Goal: Task Accomplishment & Management: Complete application form

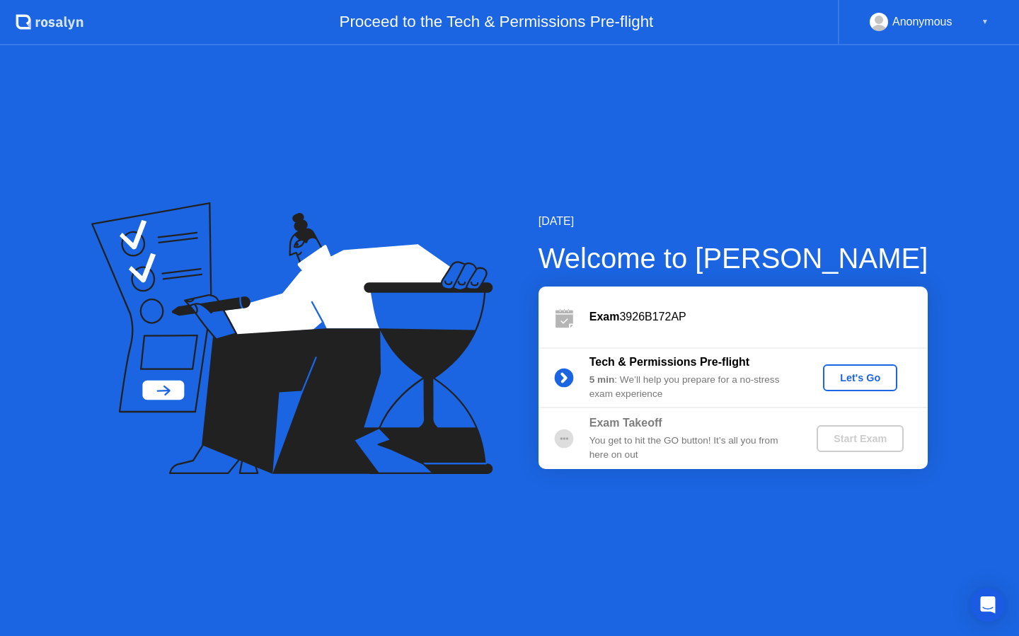
click at [857, 373] on div "Let's Go" at bounding box center [860, 377] width 63 height 11
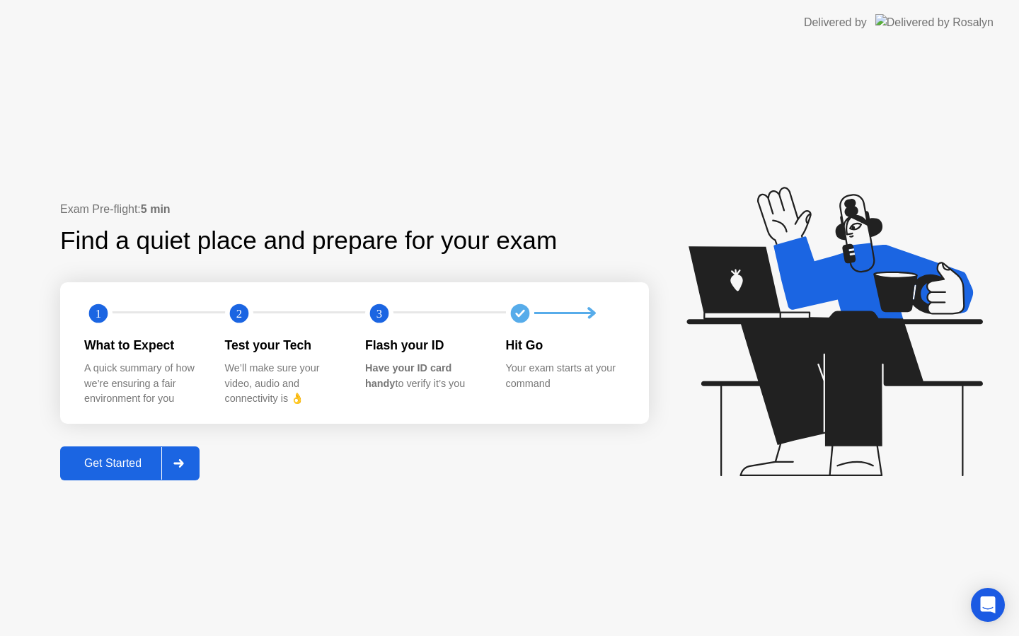
click at [108, 467] on div "Get Started" at bounding box center [112, 463] width 97 height 13
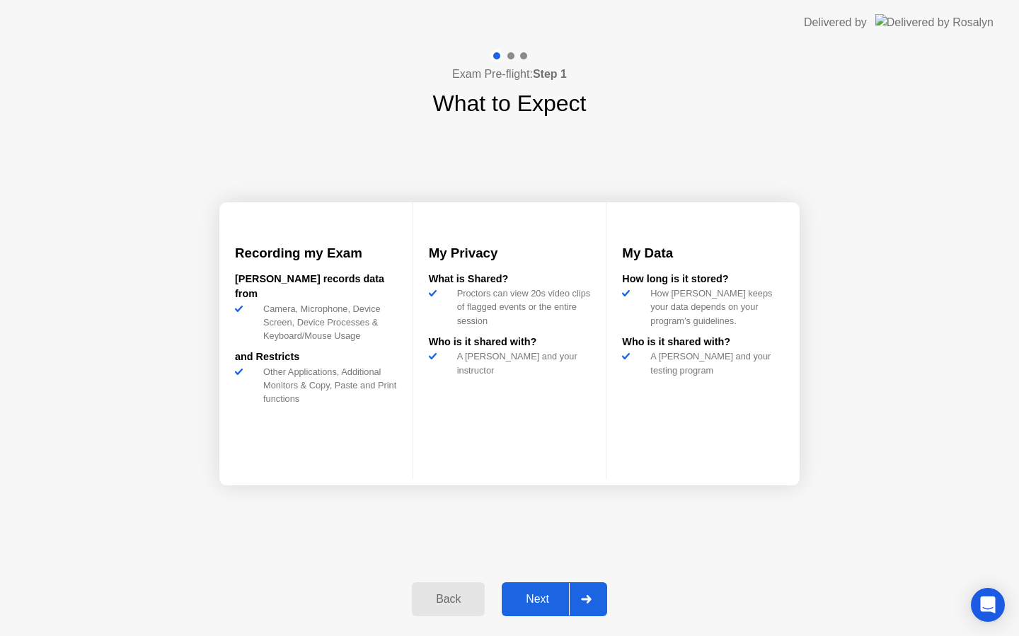
click at [513, 600] on div "Next" at bounding box center [537, 599] width 63 height 13
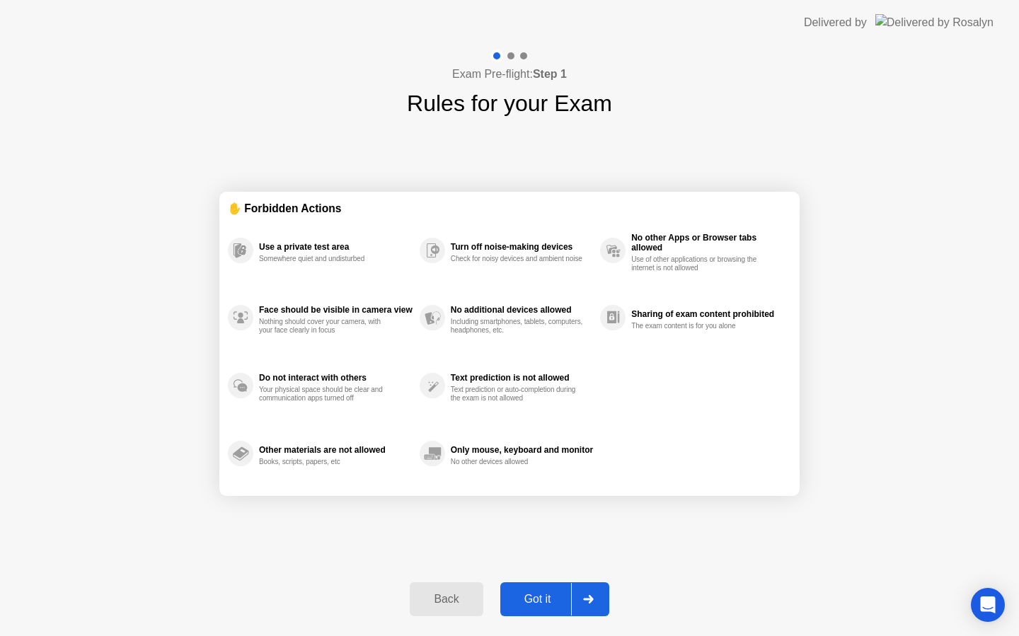
click at [513, 600] on div "Got it" at bounding box center [538, 599] width 67 height 13
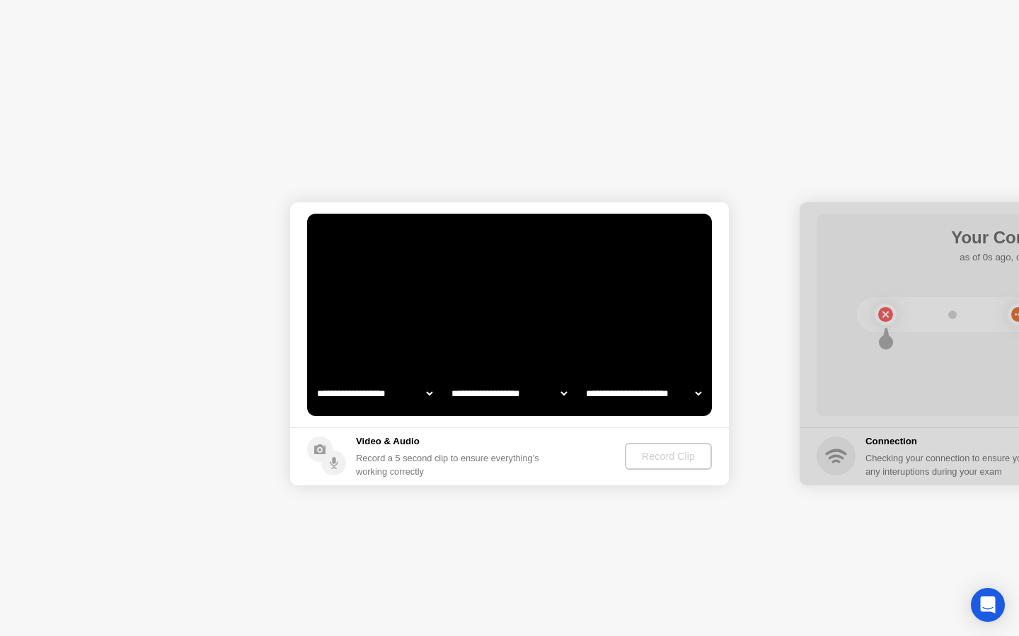
select select "**********"
select select "*******"
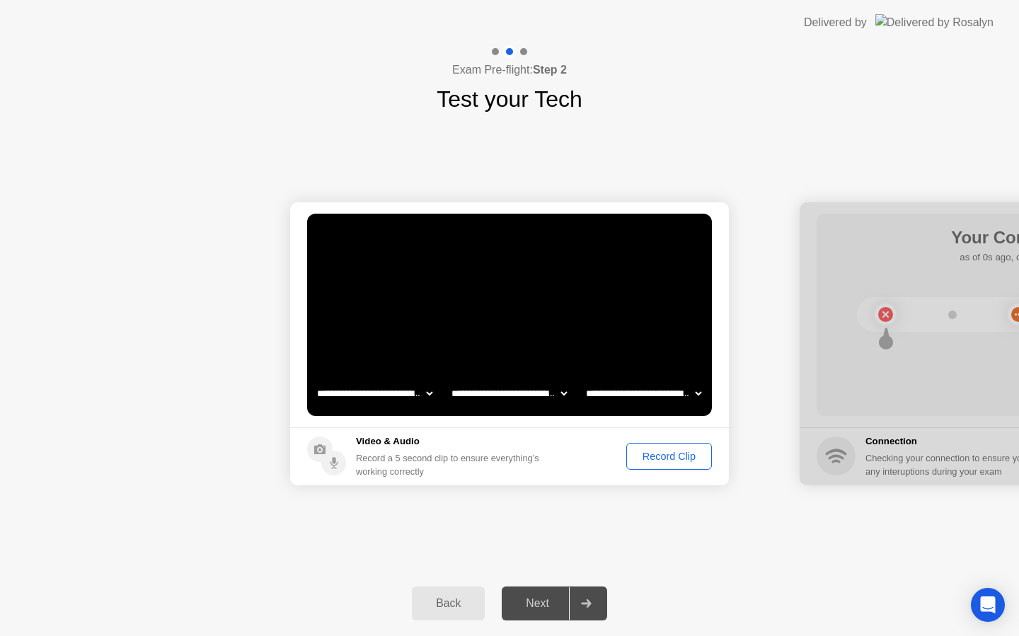
click at [653, 401] on select "**********" at bounding box center [643, 393] width 121 height 28
click at [677, 461] on div "Record Clip" at bounding box center [669, 456] width 76 height 11
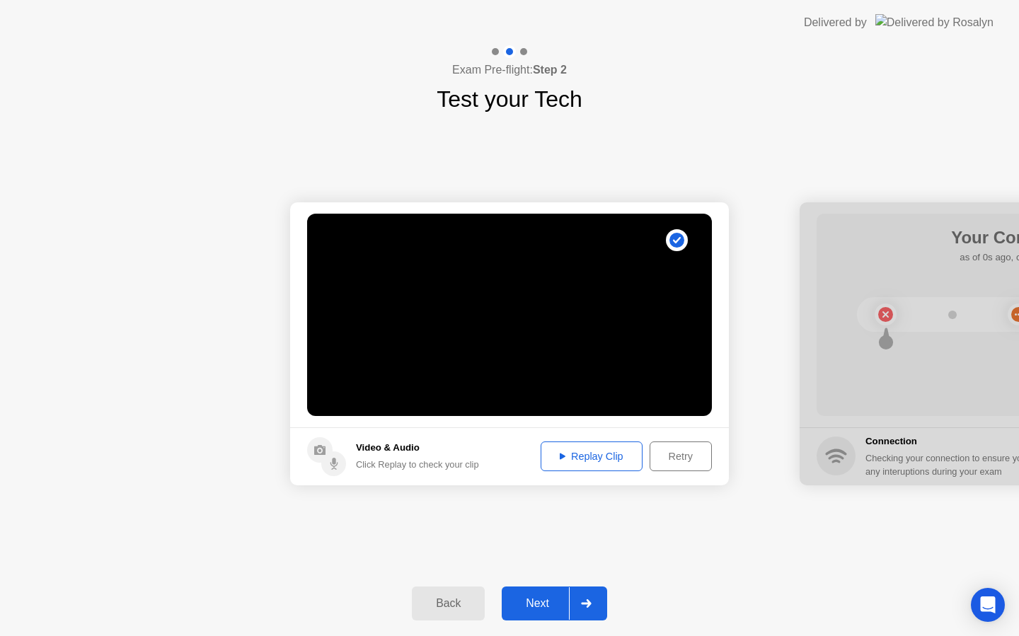
click at [677, 461] on div "Retry" at bounding box center [681, 456] width 52 height 11
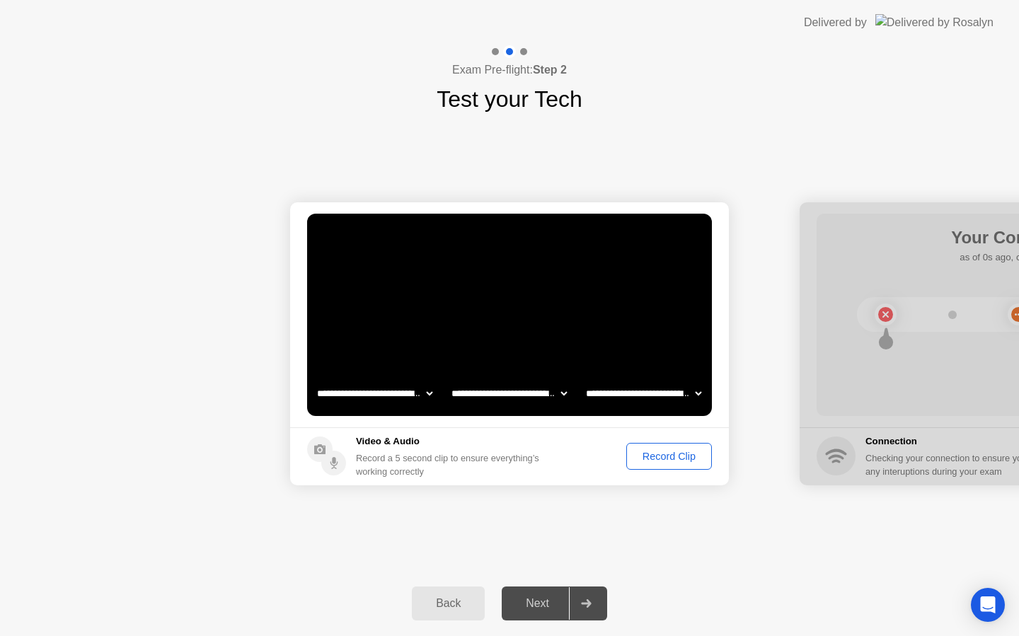
click at [677, 460] on div "Record Clip" at bounding box center [669, 456] width 76 height 11
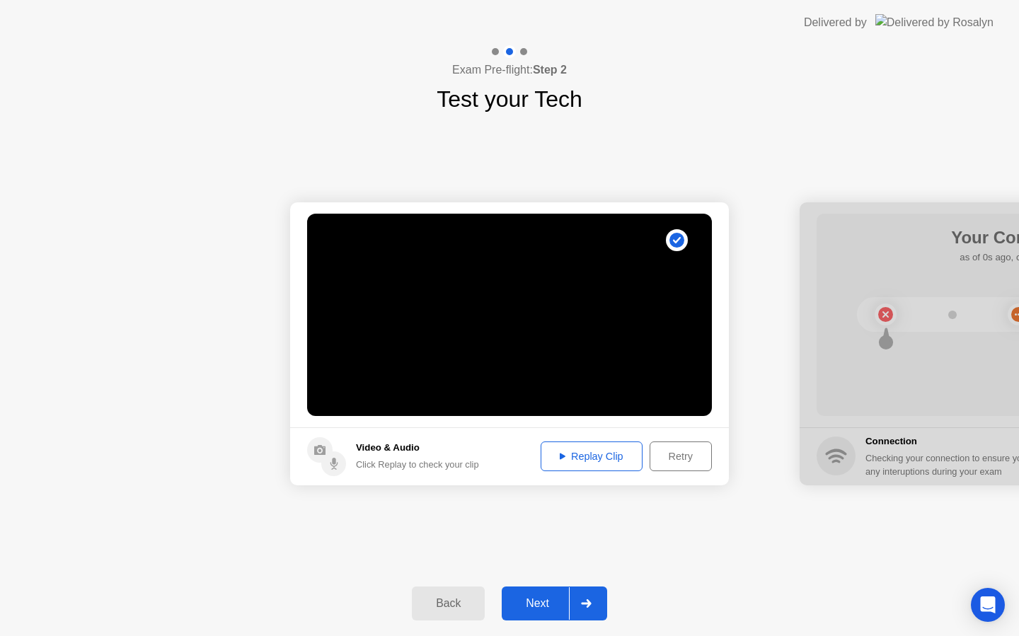
click at [592, 460] on div "Replay Clip" at bounding box center [592, 456] width 92 height 11
click at [586, 593] on div at bounding box center [586, 604] width 34 height 33
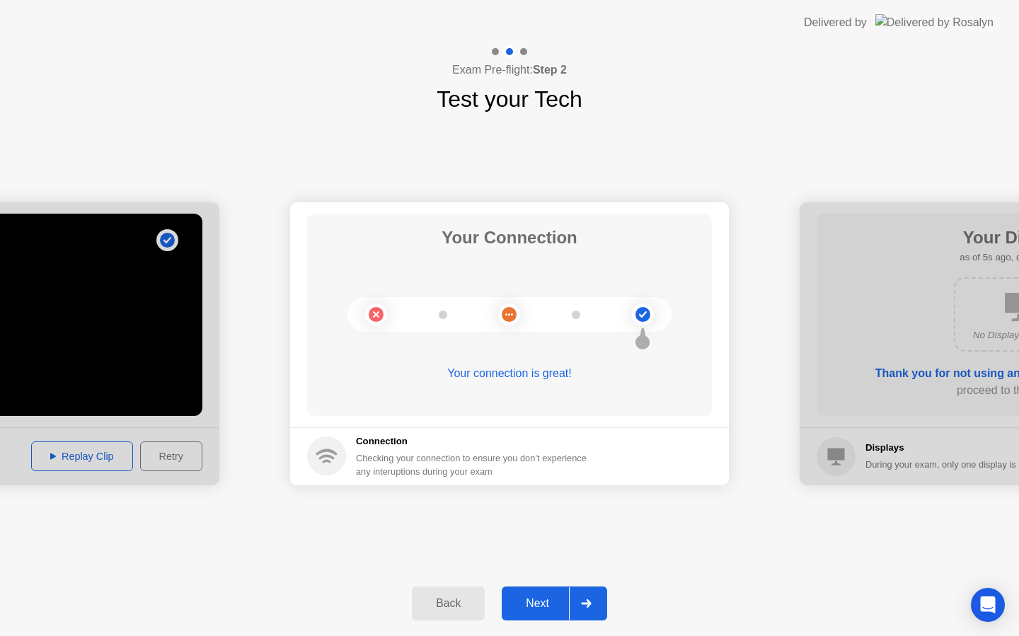
click at [583, 597] on div at bounding box center [586, 604] width 34 height 33
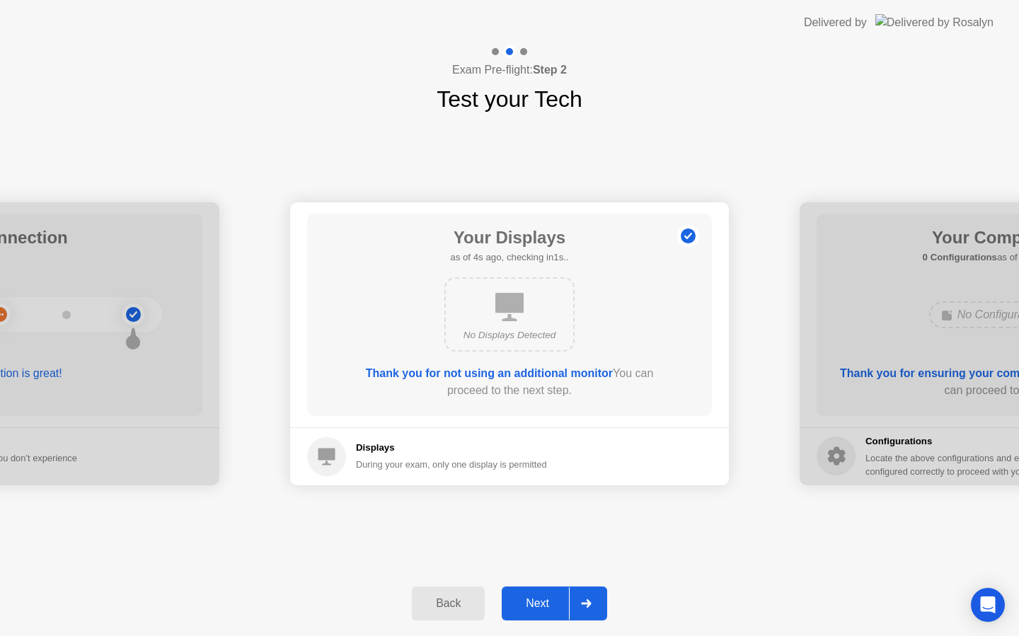
click at [558, 589] on button "Next" at bounding box center [554, 604] width 105 height 34
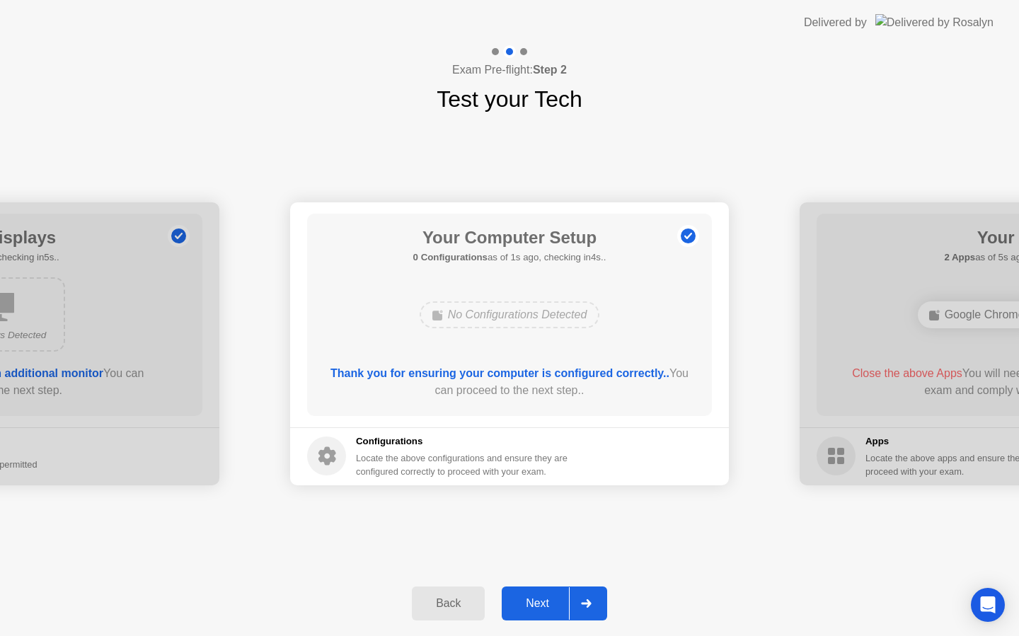
click at [543, 600] on div "Next" at bounding box center [537, 603] width 63 height 13
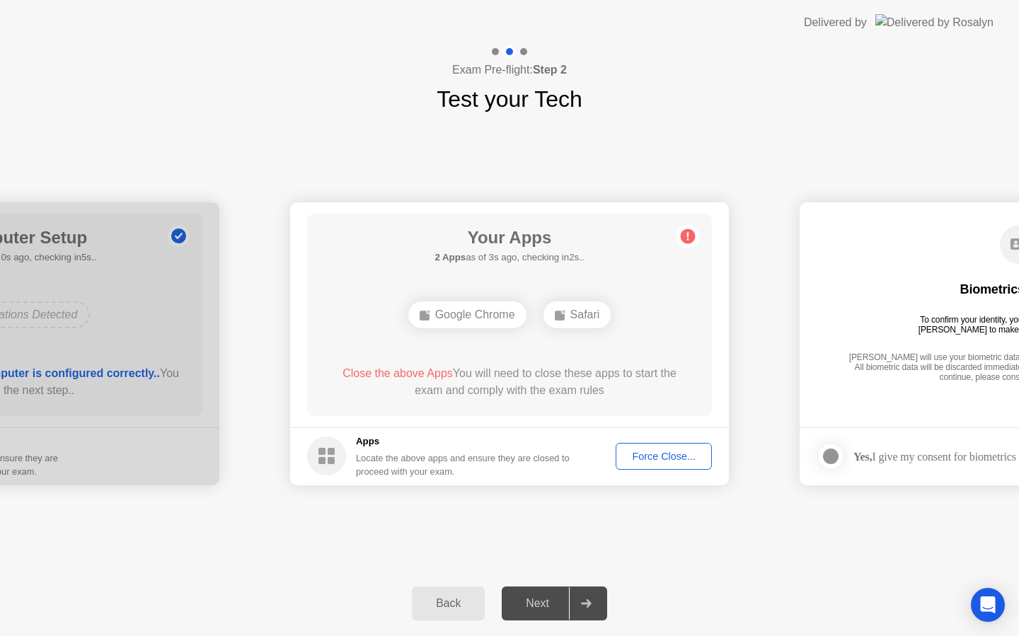
click at [693, 452] on div "Force Close..." at bounding box center [664, 456] width 86 height 11
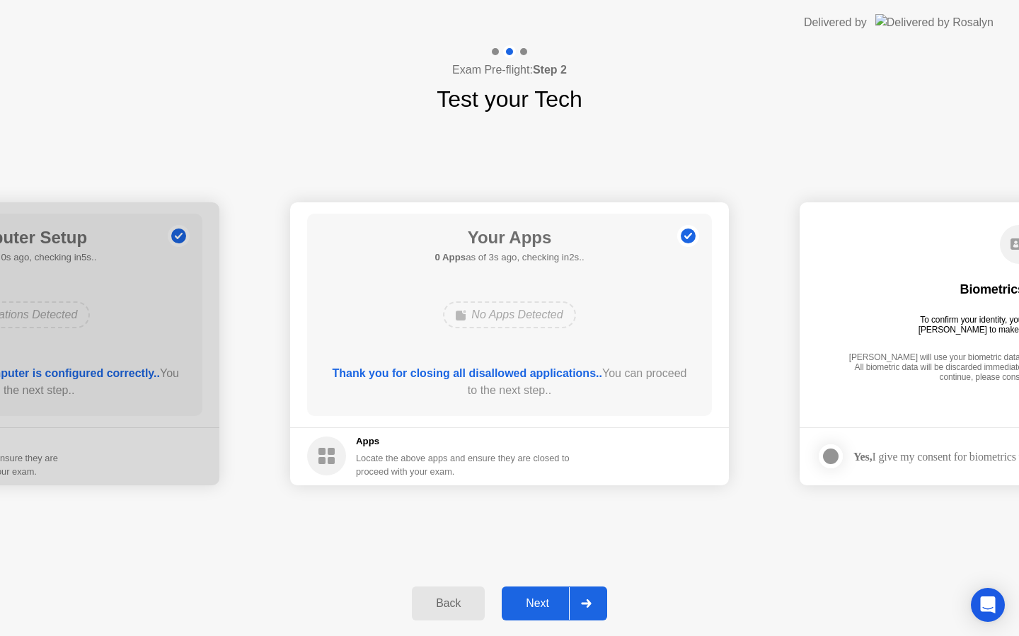
click at [559, 605] on div "Next" at bounding box center [537, 603] width 63 height 13
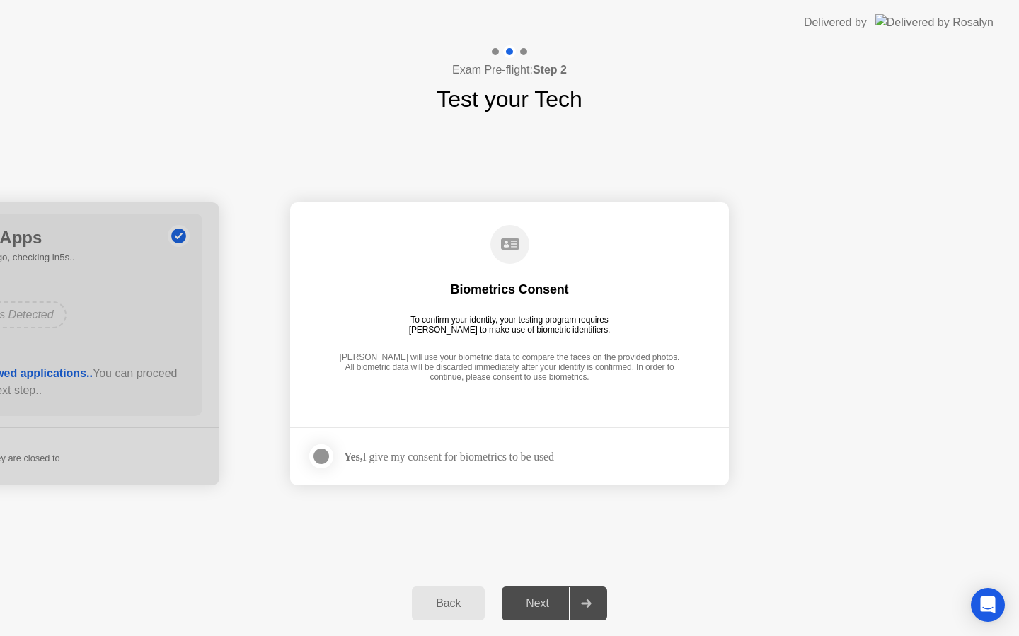
click at [319, 456] on div at bounding box center [321, 456] width 17 height 17
click at [531, 601] on div "Next" at bounding box center [537, 603] width 63 height 13
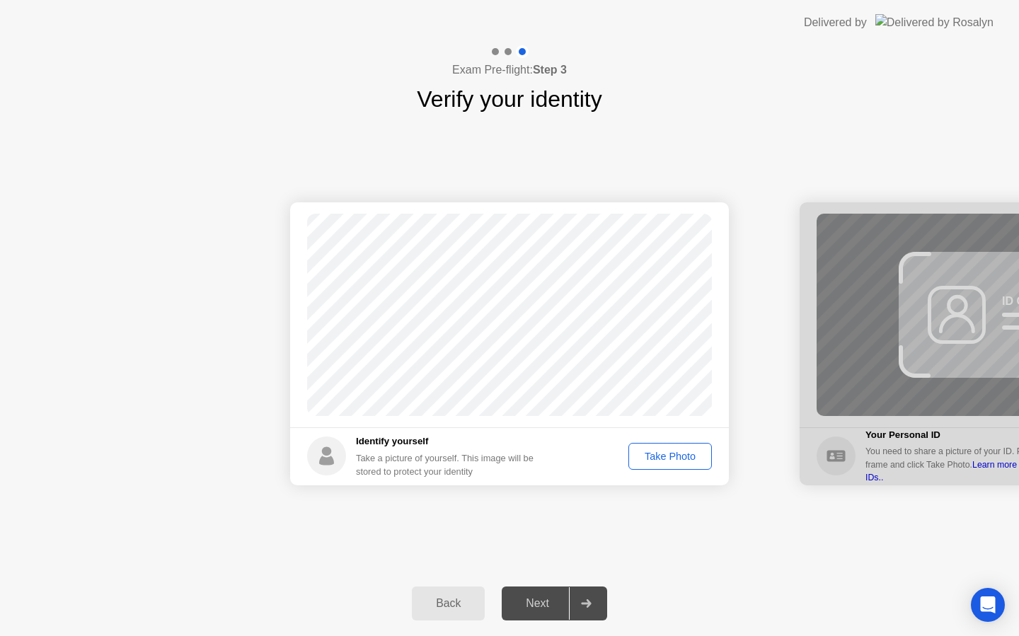
click at [665, 457] on div "Take Photo" at bounding box center [671, 456] width 74 height 11
click at [573, 605] on div at bounding box center [586, 604] width 34 height 33
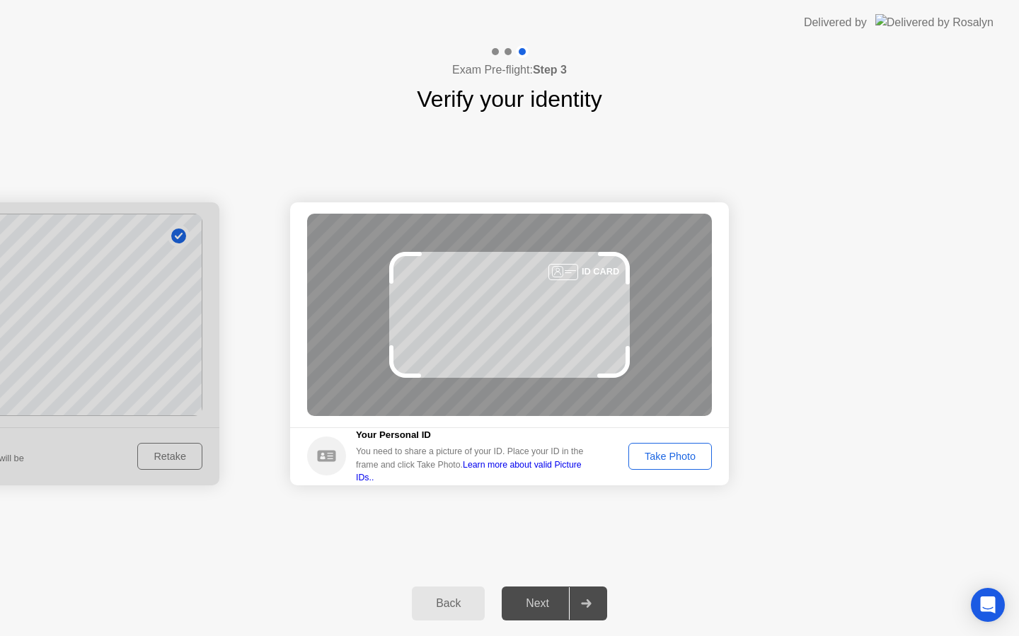
click at [661, 458] on div "Take Photo" at bounding box center [671, 456] width 74 height 11
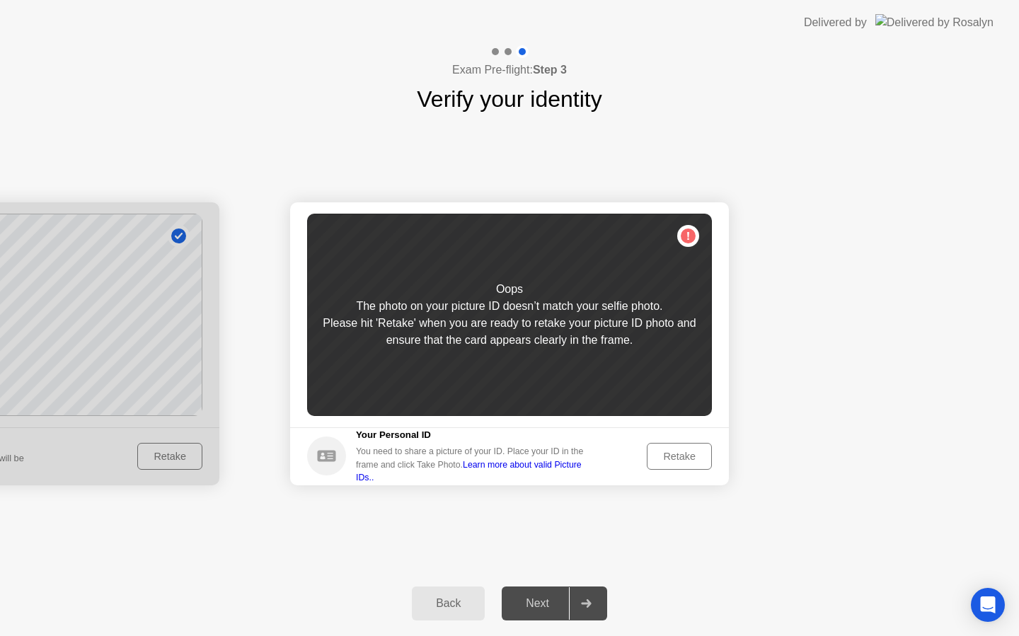
click at [663, 455] on div "Retake" at bounding box center [679, 456] width 55 height 11
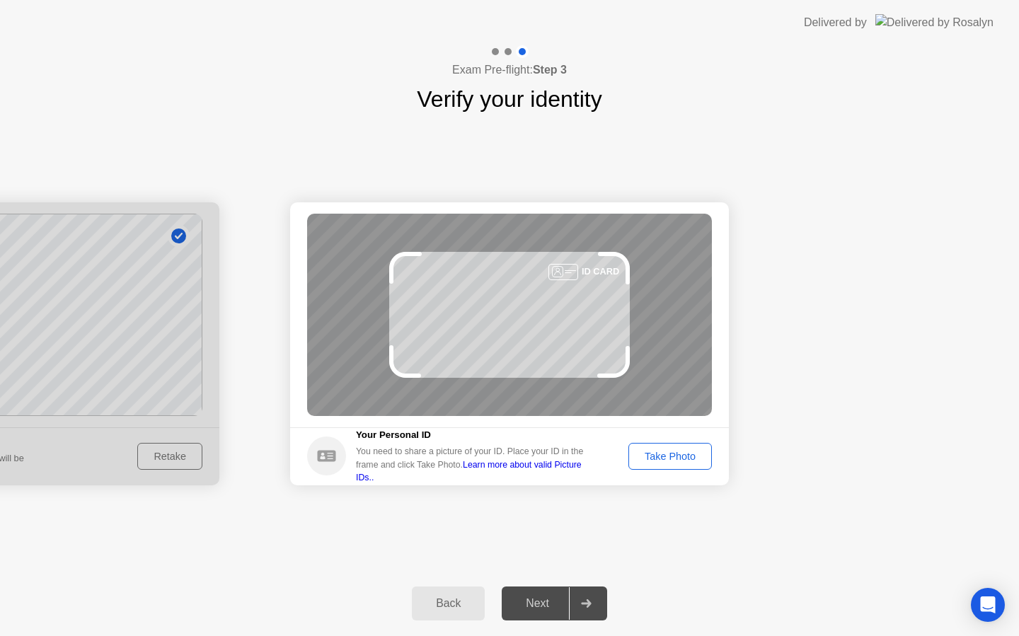
click at [663, 455] on div "Take Photo" at bounding box center [671, 456] width 74 height 11
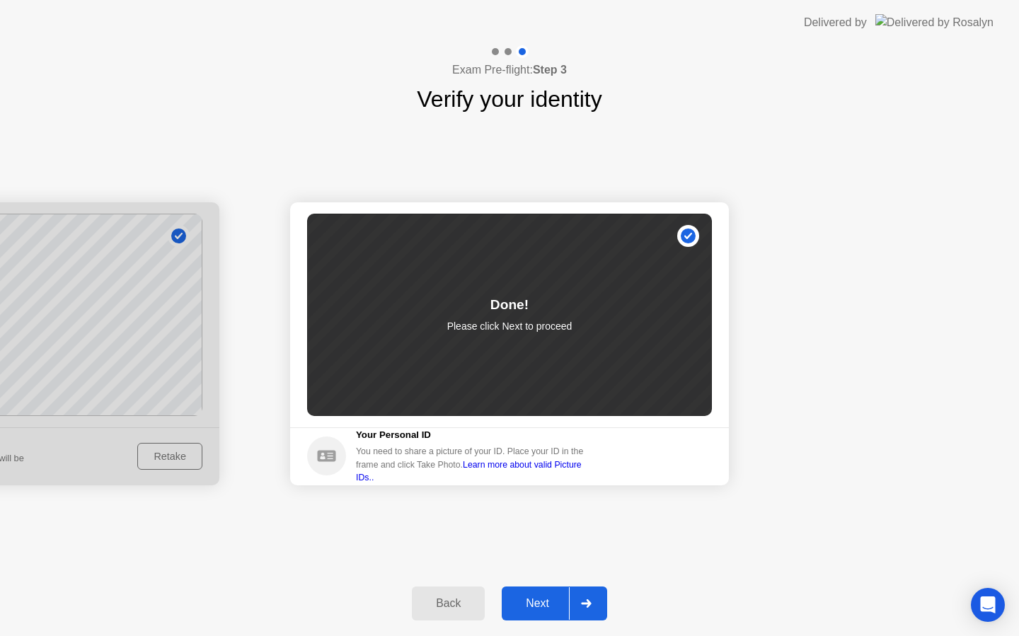
click at [543, 621] on div "Back Next" at bounding box center [509, 603] width 1019 height 65
click at [544, 614] on button "Next" at bounding box center [554, 604] width 105 height 34
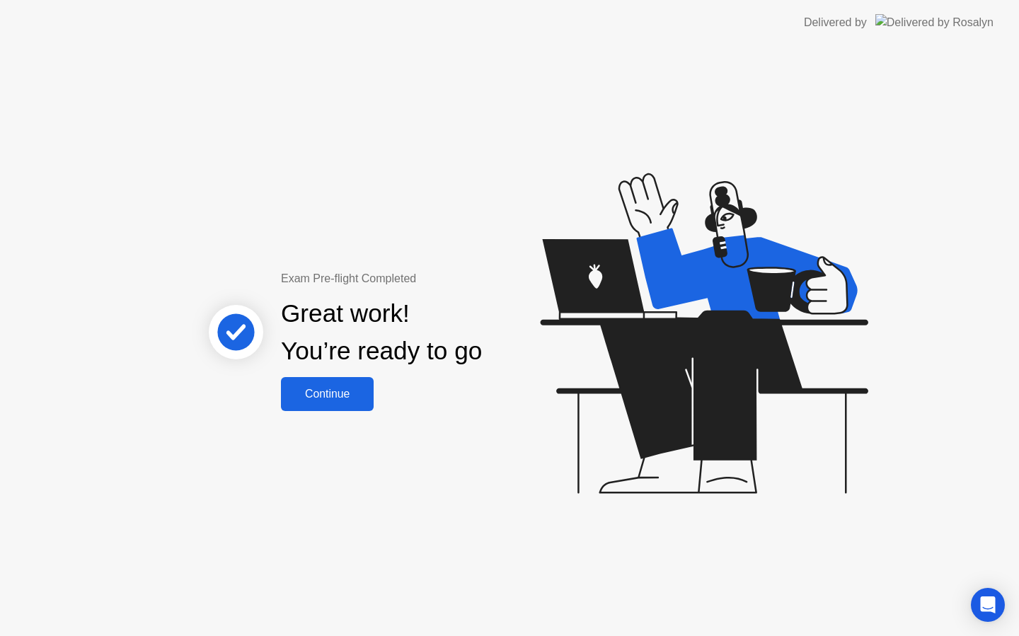
click at [350, 388] on div "Continue" at bounding box center [327, 394] width 84 height 13
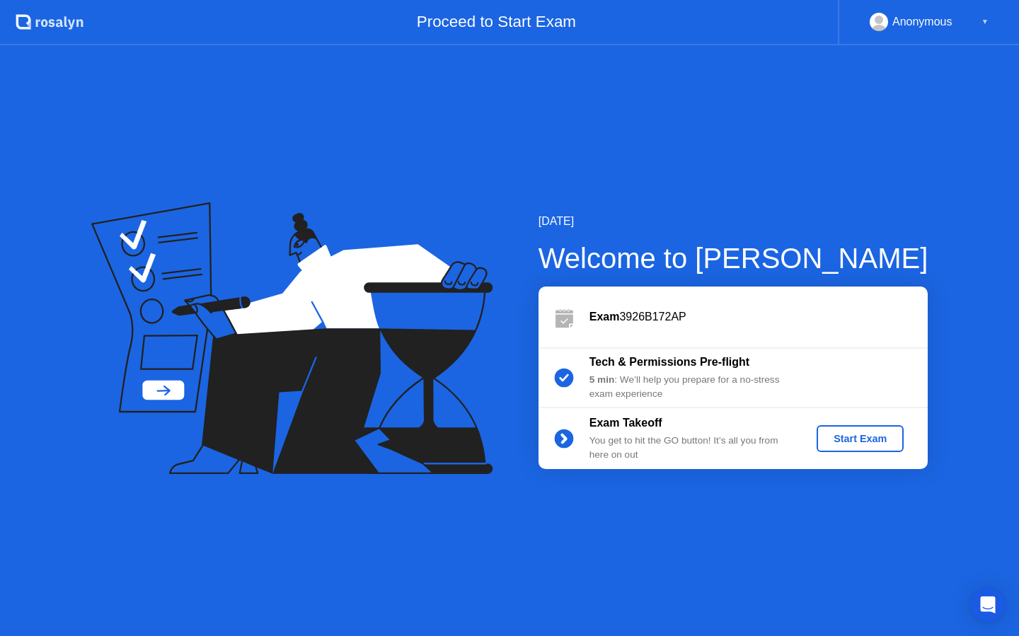
click at [835, 434] on div "Start Exam" at bounding box center [861, 438] width 76 height 11
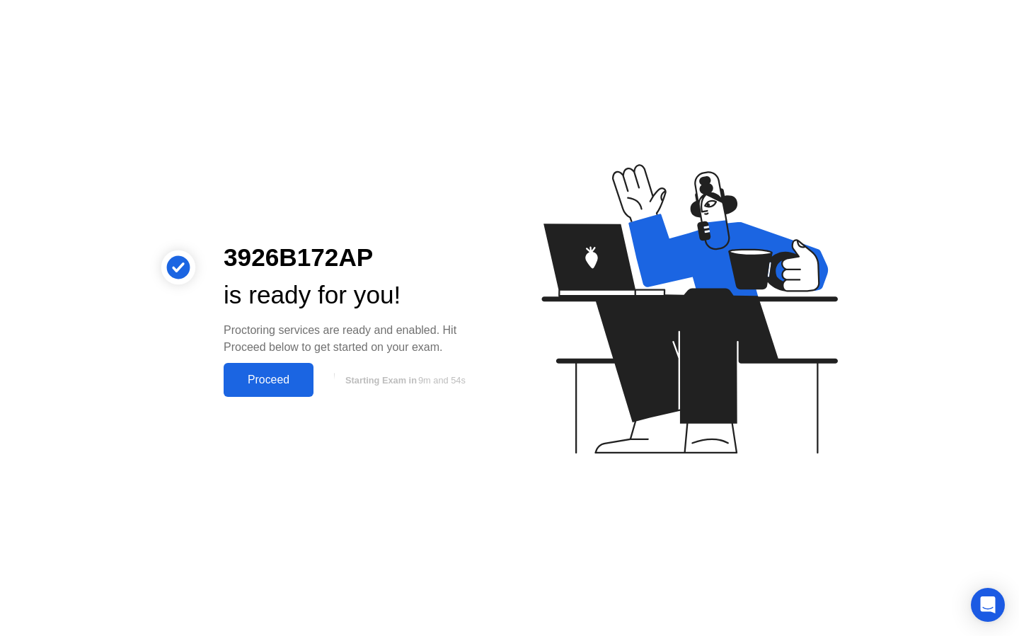
click at [299, 385] on div "Proceed" at bounding box center [268, 380] width 81 height 13
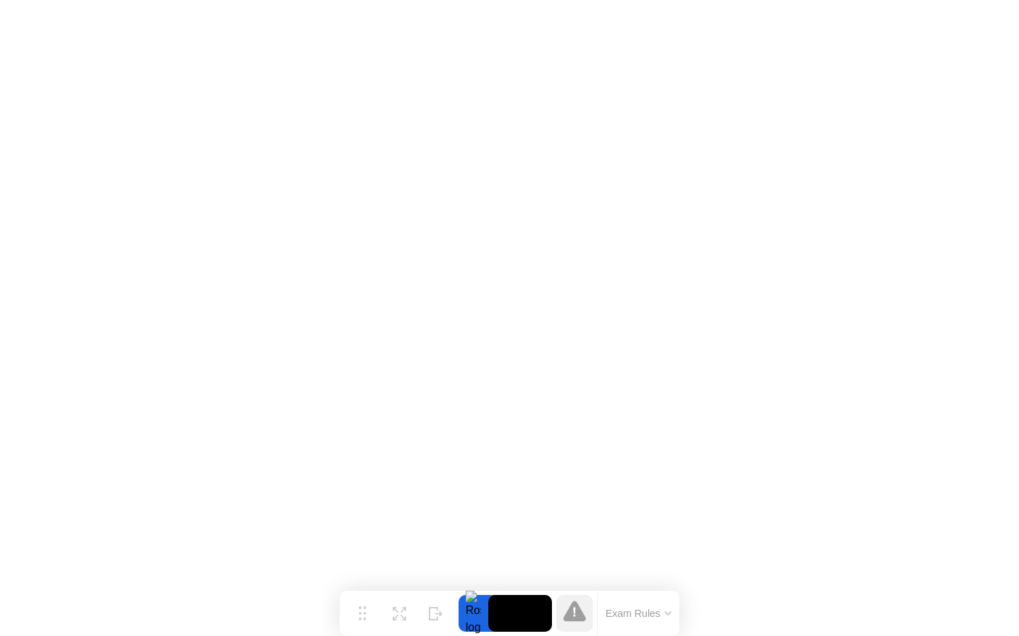
click at [670, 610] on button "Exam Rules" at bounding box center [639, 613] width 75 height 13
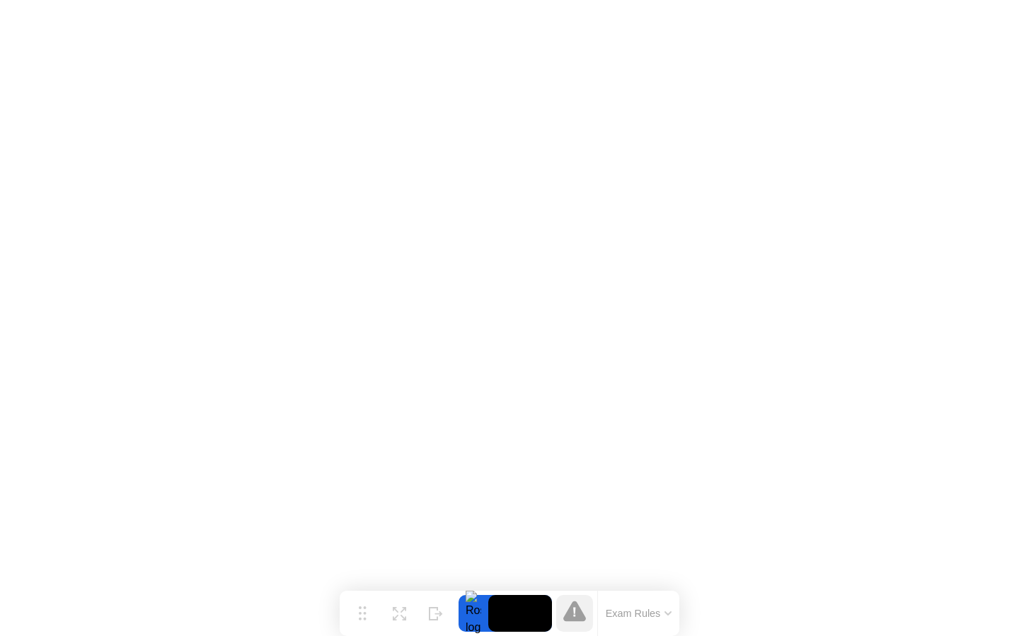
click at [575, 619] on icon at bounding box center [575, 611] width 23 height 21
click at [648, 593] on div "Exam Rules" at bounding box center [638, 613] width 82 height 45
click at [648, 602] on div "Exam Rules" at bounding box center [638, 613] width 82 height 45
click at [667, 617] on button "Exam Rules" at bounding box center [639, 613] width 75 height 13
